Goal: Task Accomplishment & Management: Use online tool/utility

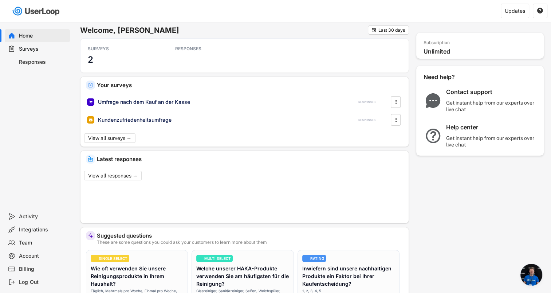
scroll to position [173, 0]
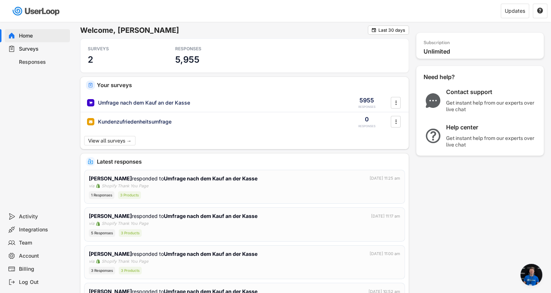
click at [29, 50] on div "Surveys" at bounding box center [43, 49] width 48 height 7
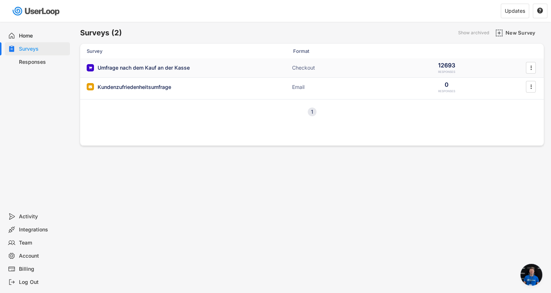
click at [149, 66] on div "Umfrage nach dem Kauf an der Kasse" at bounding box center [144, 67] width 92 height 7
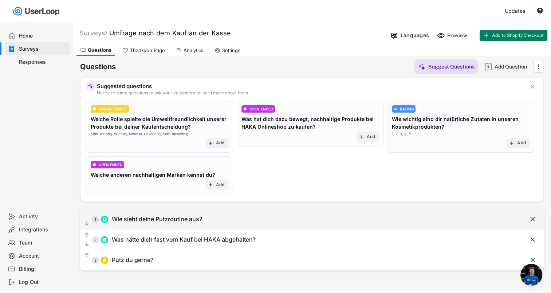
click at [166, 221] on div "Wie sieht deine Putzroutine aus?" at bounding box center [157, 219] width 90 height 8
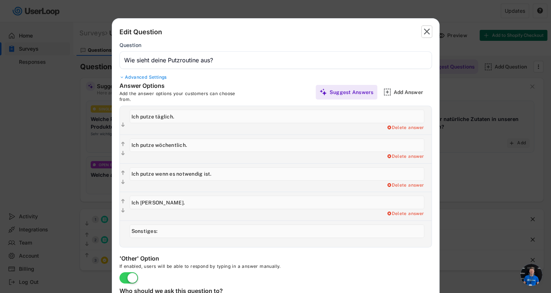
click at [428, 29] on text "" at bounding box center [427, 31] width 6 height 11
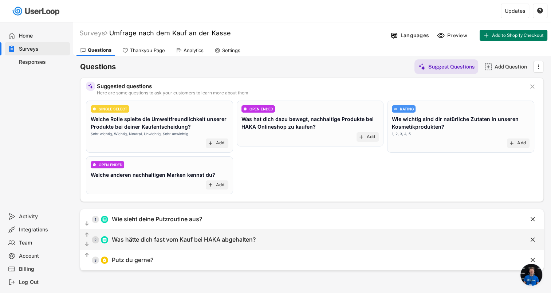
click at [179, 239] on div "Was hätte dich fast vom Kauf bei HAKA abgehalten?" at bounding box center [184, 240] width 144 height 8
type input "Was hätte dich fast vom Kauf bei HAKA abgehalten?"
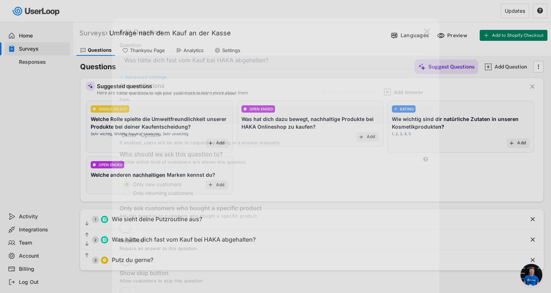
type input "Bedenken zur Produktqualität"
type input "Preis der Produkte"
type input "Fehlende Angebote"
type input "Höhe der Versandkosten"
type input "Fehlender Gutschein"
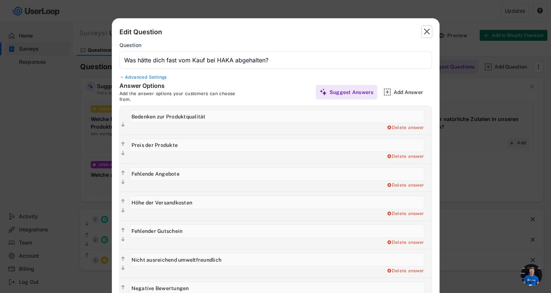
click at [428, 31] on text "" at bounding box center [427, 31] width 6 height 11
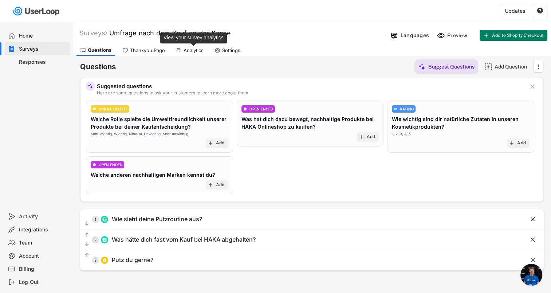
click at [186, 49] on div "Analytics" at bounding box center [194, 50] width 20 height 6
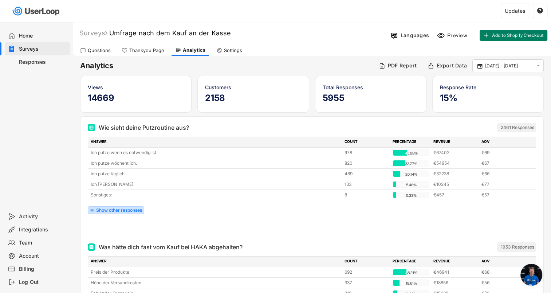
click at [108, 208] on div "Show other responses" at bounding box center [119, 210] width 46 height 4
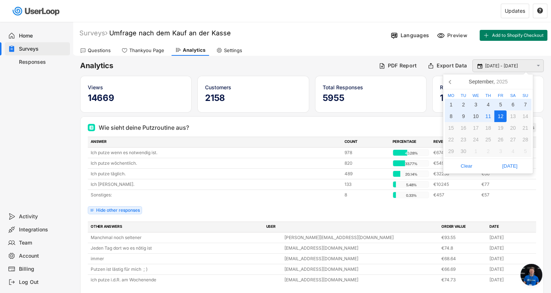
click at [493, 65] on input "[DATE] - [DATE]" at bounding box center [509, 65] width 48 height 7
click at [452, 83] on icon at bounding box center [451, 82] width 12 height 12
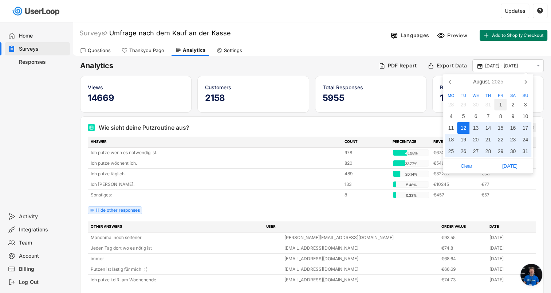
click at [502, 106] on div "1" at bounding box center [500, 105] width 12 height 12
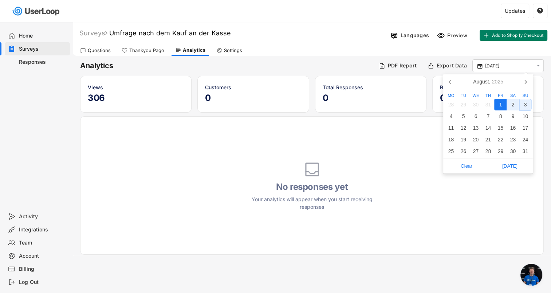
click at [525, 84] on icon at bounding box center [526, 82] width 12 height 12
click at [488, 117] on div "11" at bounding box center [488, 116] width 12 height 12
type input "[DATE] - [DATE]"
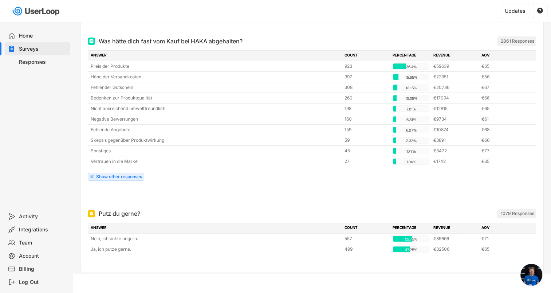
scroll to position [248, 0]
